Goal: Check status: Check status

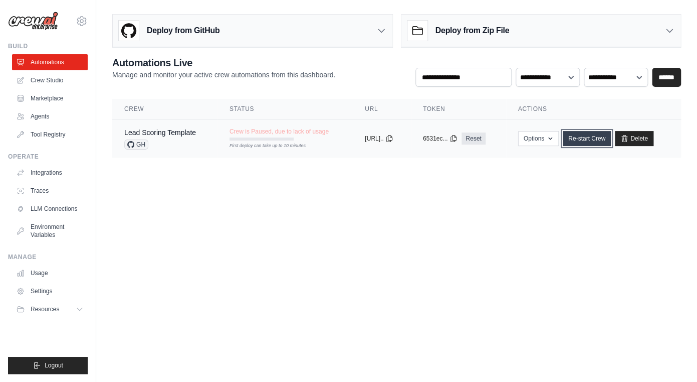
click at [601, 137] on link "Re-start Crew" at bounding box center [587, 138] width 48 height 15
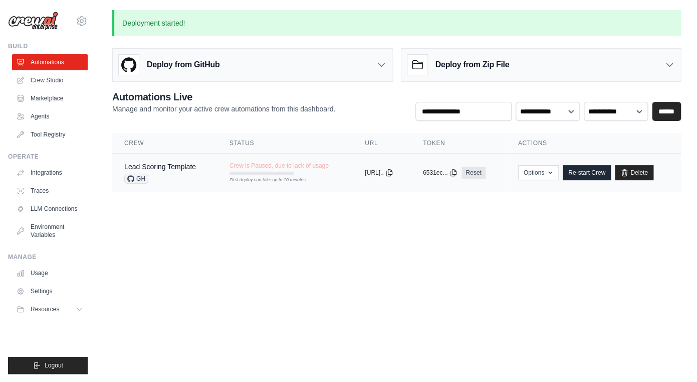
click at [163, 161] on td "Lead Scoring Template GH" at bounding box center [164, 172] width 105 height 39
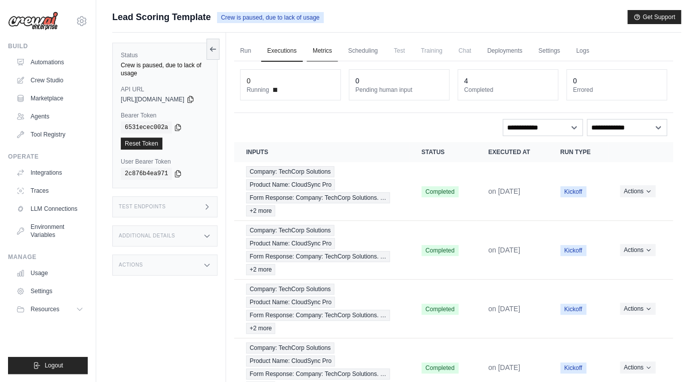
click at [319, 45] on link "Metrics" at bounding box center [323, 51] width 32 height 21
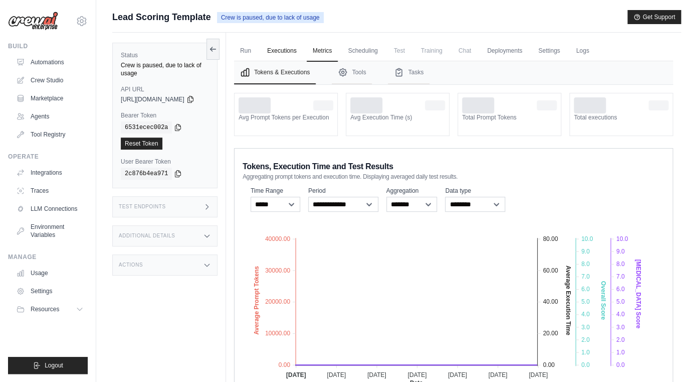
click at [285, 50] on link "Executions" at bounding box center [282, 51] width 42 height 21
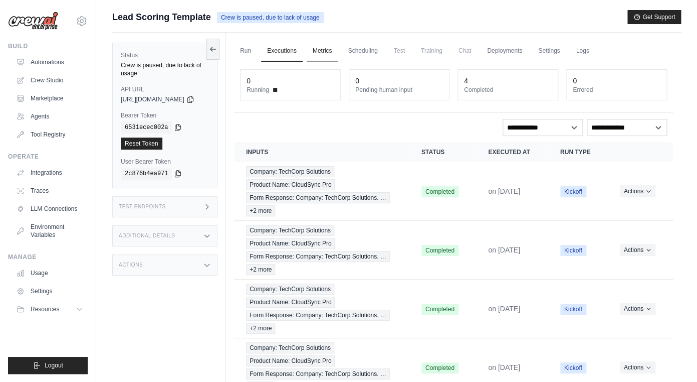
click at [338, 54] on link "Metrics" at bounding box center [323, 51] width 32 height 21
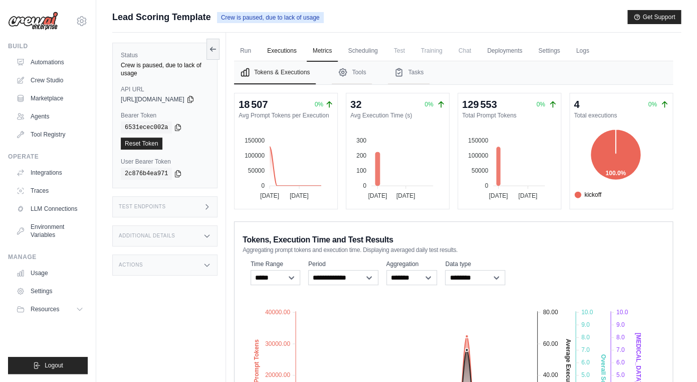
click at [298, 54] on link "Executions" at bounding box center [282, 51] width 42 height 21
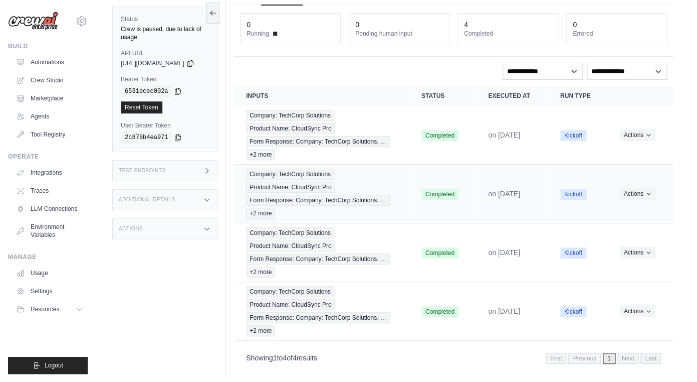
scroll to position [63, 0]
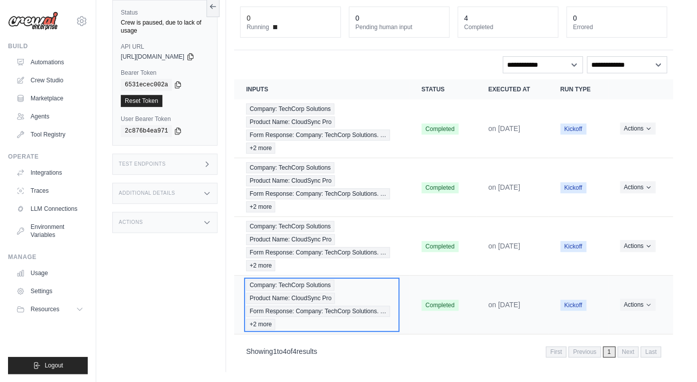
click at [384, 302] on div "Company: TechCorp Solutions Product Name: CloudSync Pro Form Response: Company:…" at bounding box center [321, 304] width 151 height 50
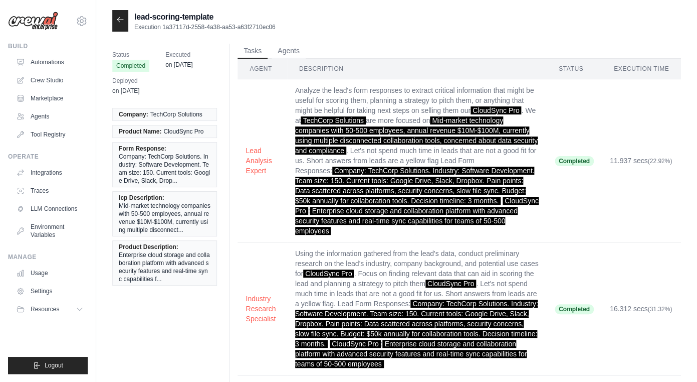
click at [119, 25] on div at bounding box center [120, 21] width 16 height 22
click at [119, 20] on icon at bounding box center [120, 19] width 6 height 5
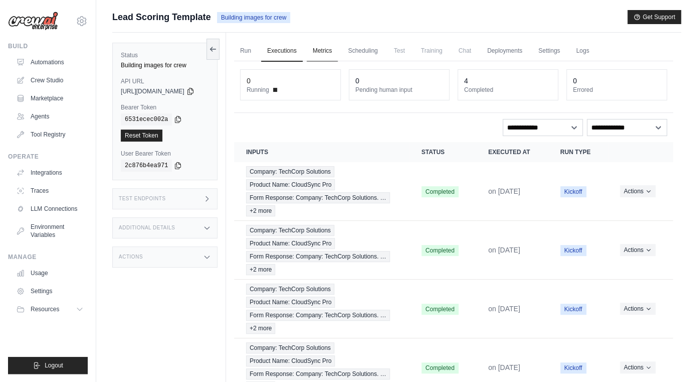
click at [334, 56] on link "Metrics" at bounding box center [323, 51] width 32 height 21
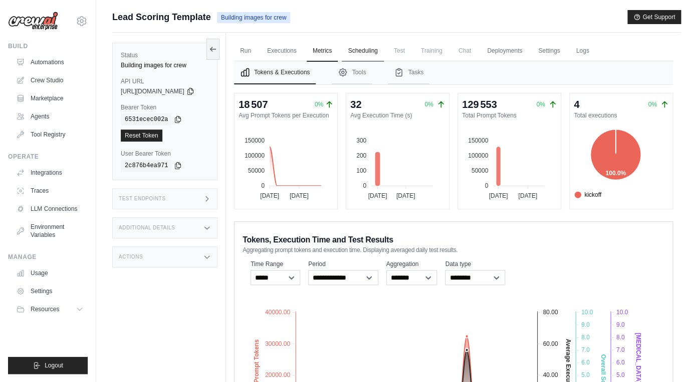
click at [374, 55] on link "Scheduling" at bounding box center [363, 51] width 42 height 21
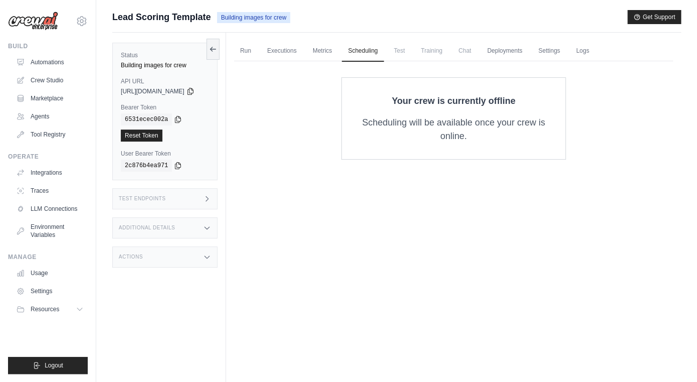
click at [407, 58] on span "Test" at bounding box center [399, 51] width 23 height 20
